Goal: Entertainment & Leisure: Consume media (video, audio)

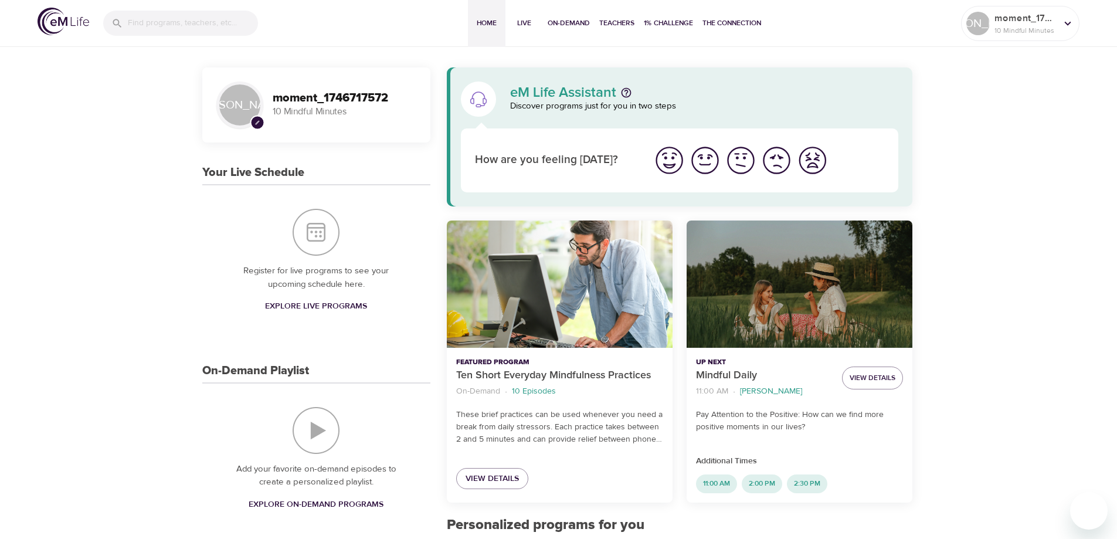
scroll to position [117, 0]
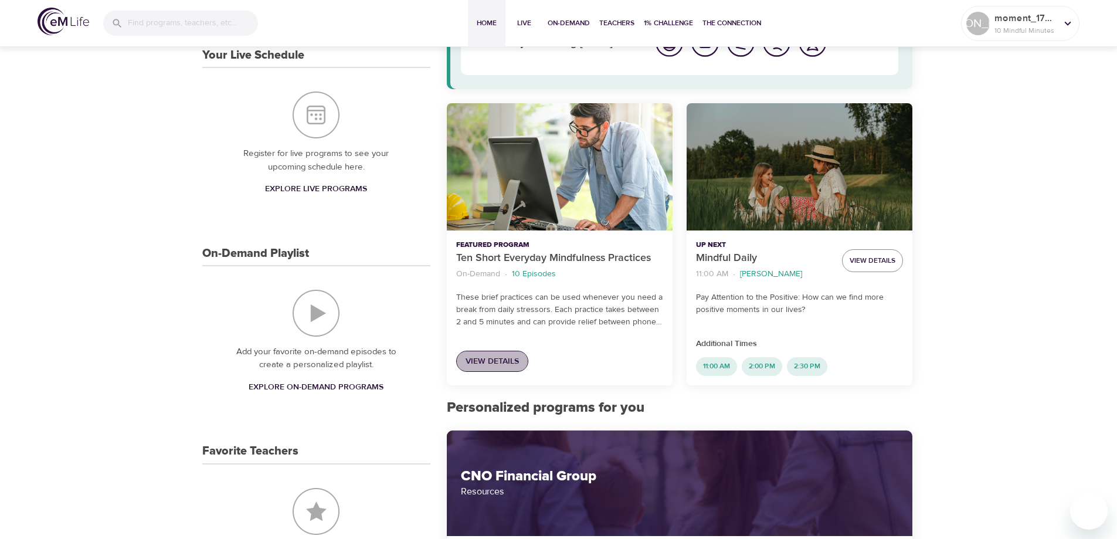
click at [490, 363] on span "View Details" at bounding box center [492, 361] width 53 height 15
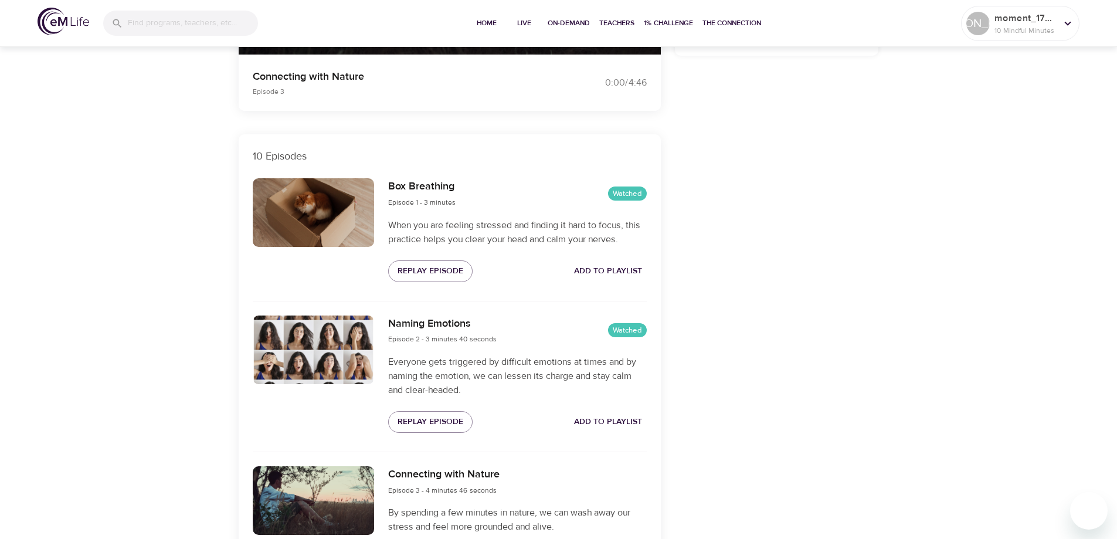
scroll to position [469, 0]
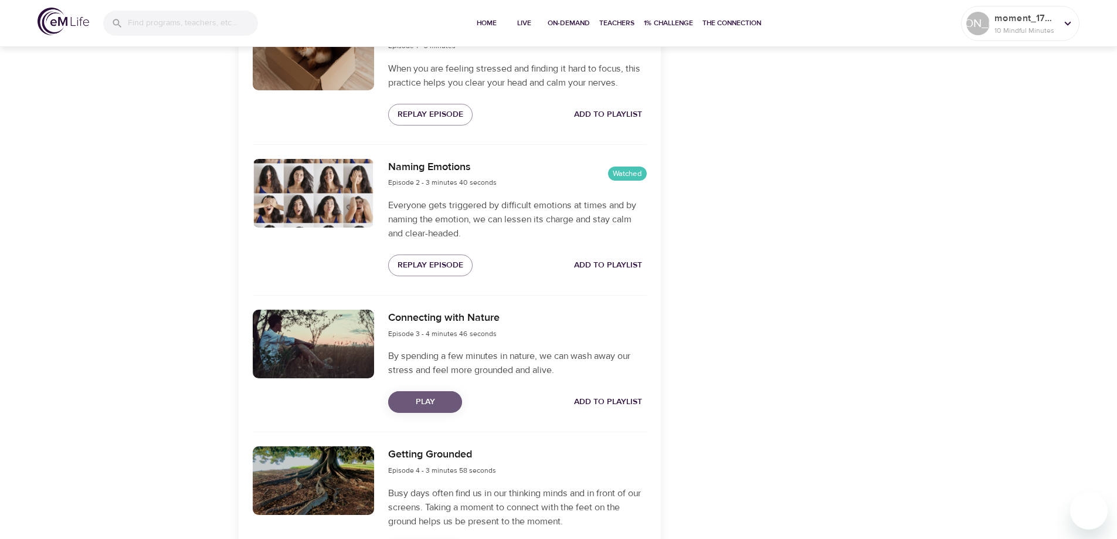
click at [444, 403] on span "Play" at bounding box center [425, 402] width 55 height 15
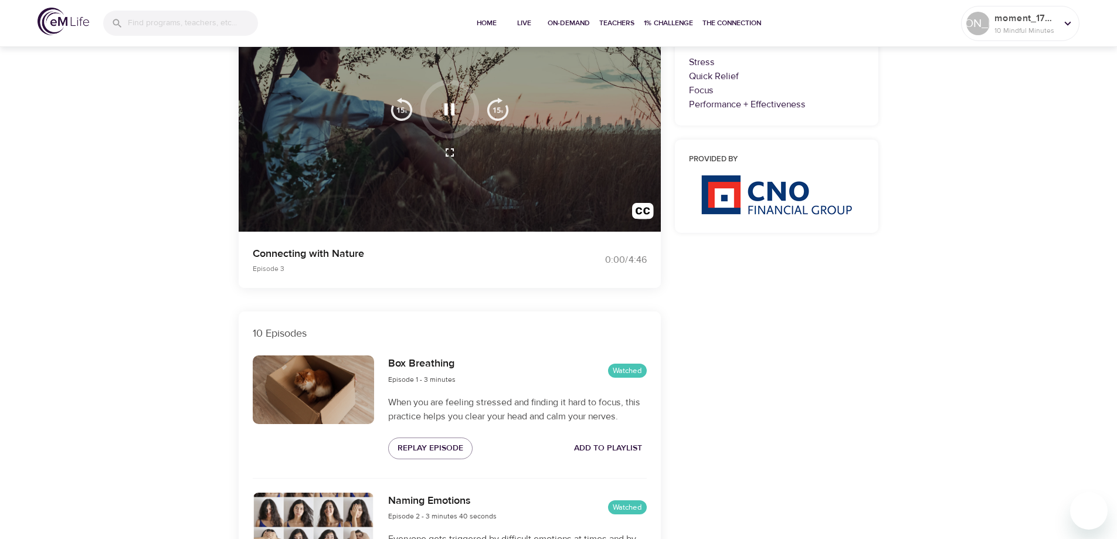
scroll to position [0, 0]
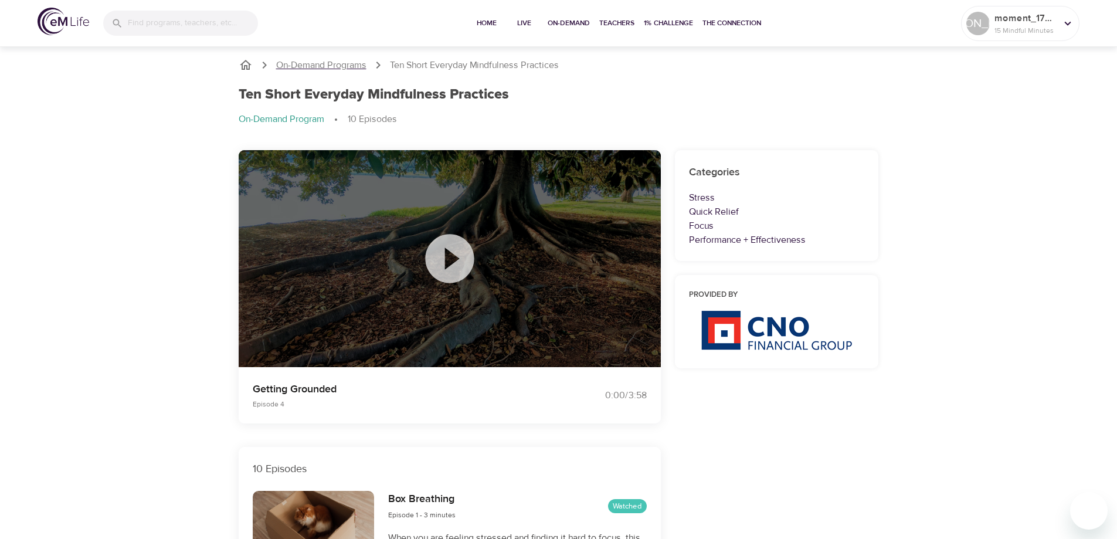
click at [351, 65] on p "On-Demand Programs" at bounding box center [321, 65] width 90 height 13
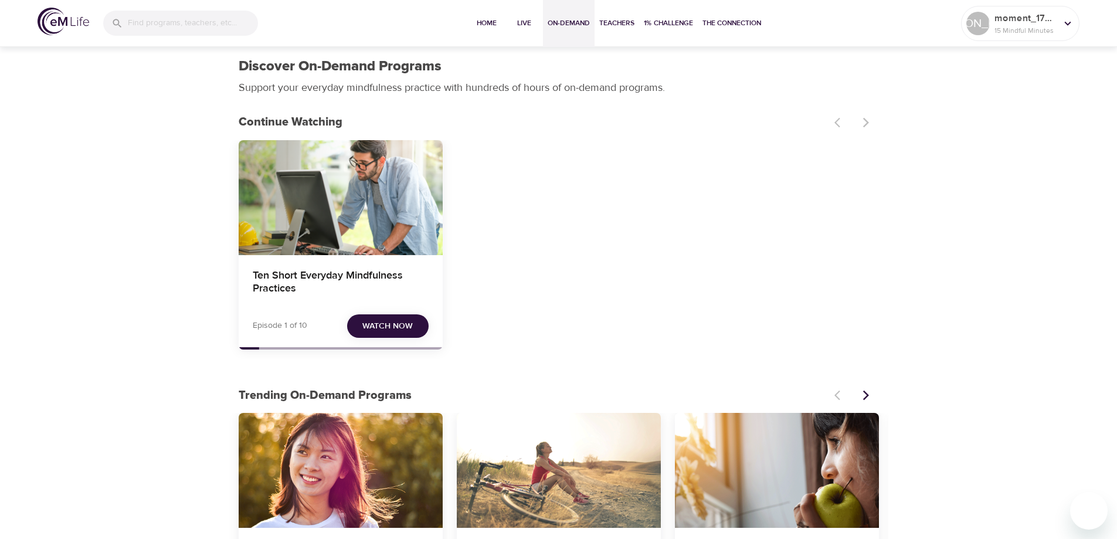
click at [398, 327] on span "Watch Now" at bounding box center [387, 326] width 50 height 15
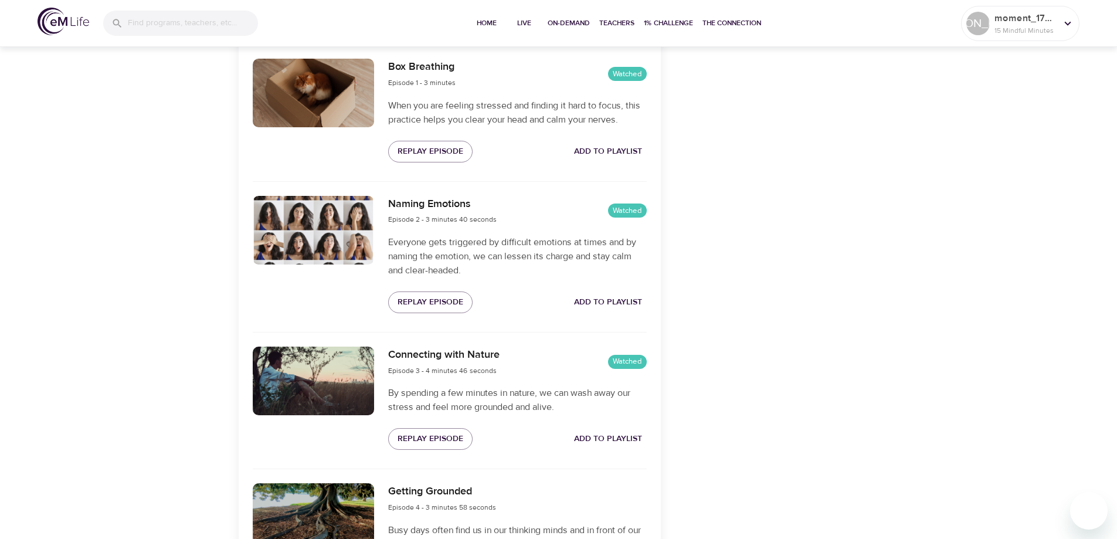
scroll to position [636, 0]
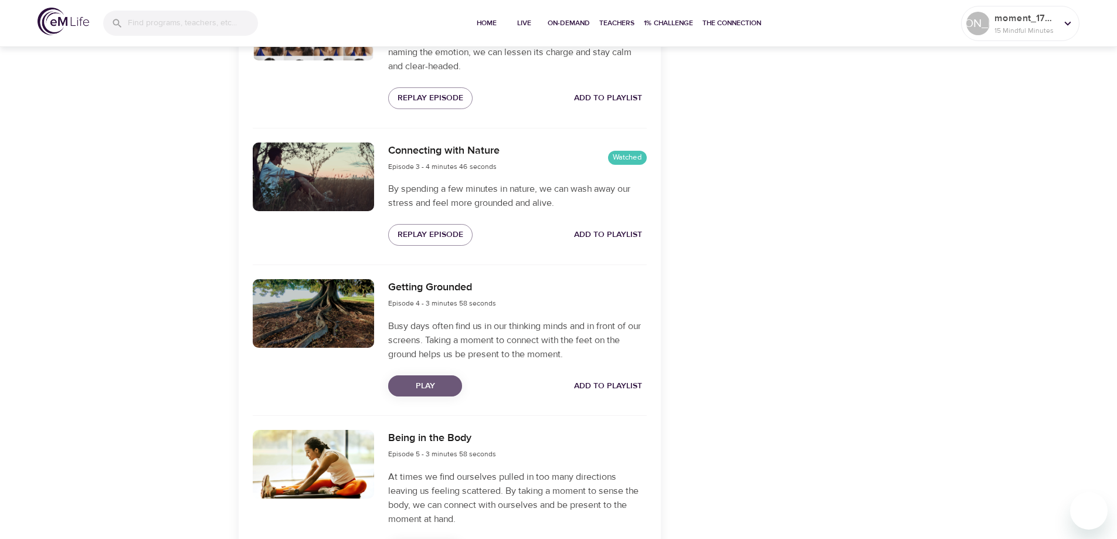
click at [426, 389] on span "Play" at bounding box center [425, 386] width 55 height 15
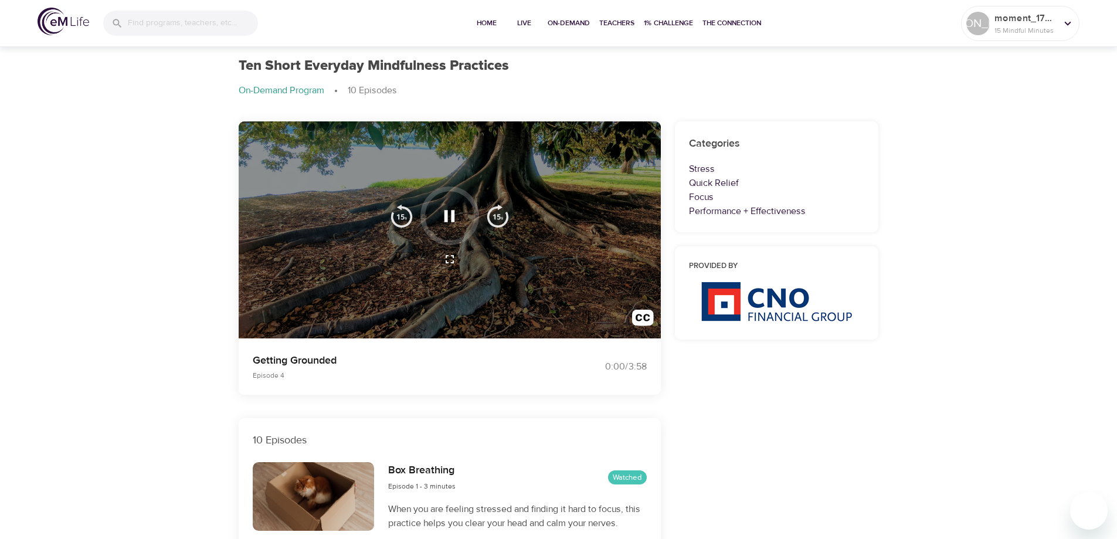
scroll to position [0, 0]
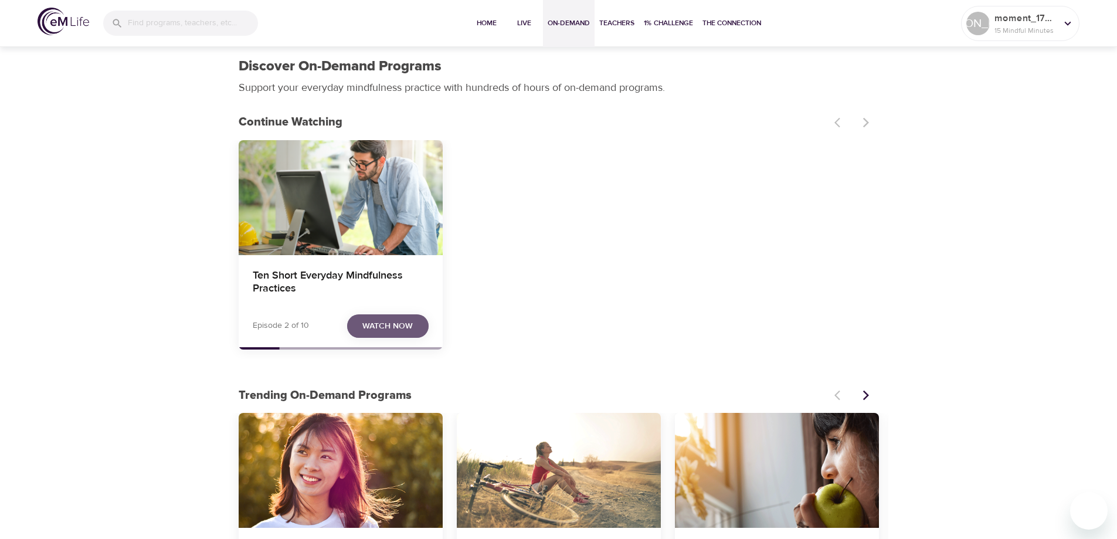
click at [388, 318] on button "Watch Now" at bounding box center [387, 326] width 81 height 24
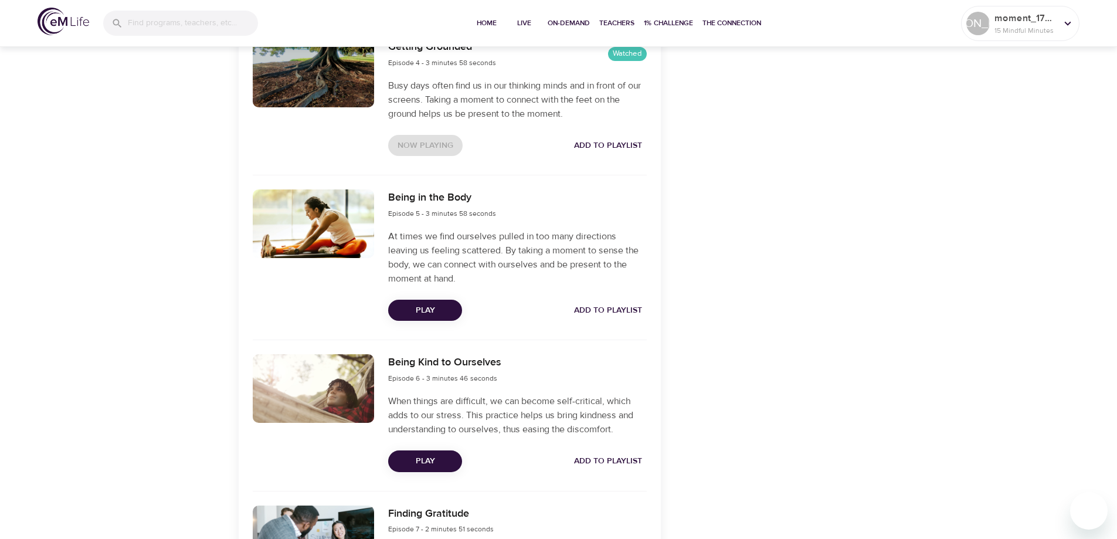
scroll to position [812, 0]
